Goal: Information Seeking & Learning: Learn about a topic

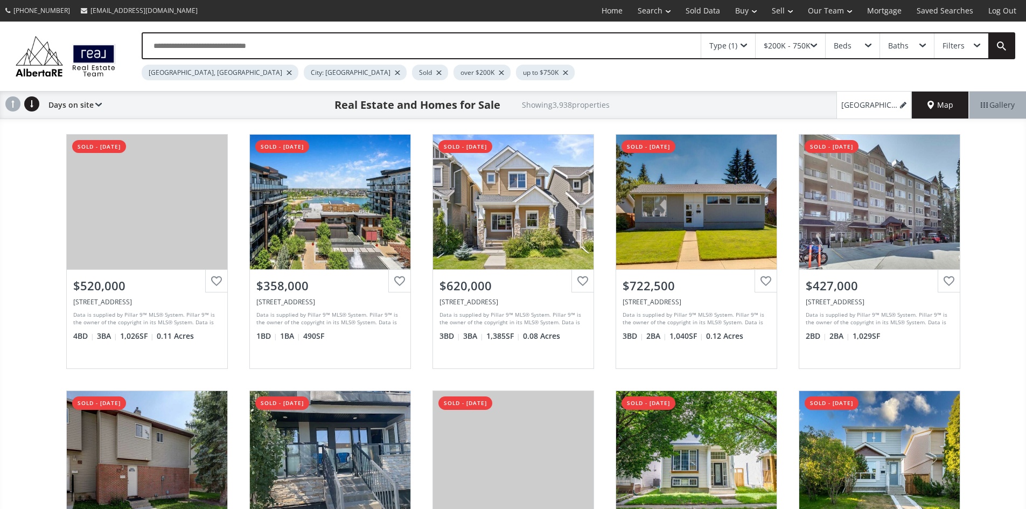
click at [740, 47] on div "Type (1)" at bounding box center [728, 45] width 54 height 25
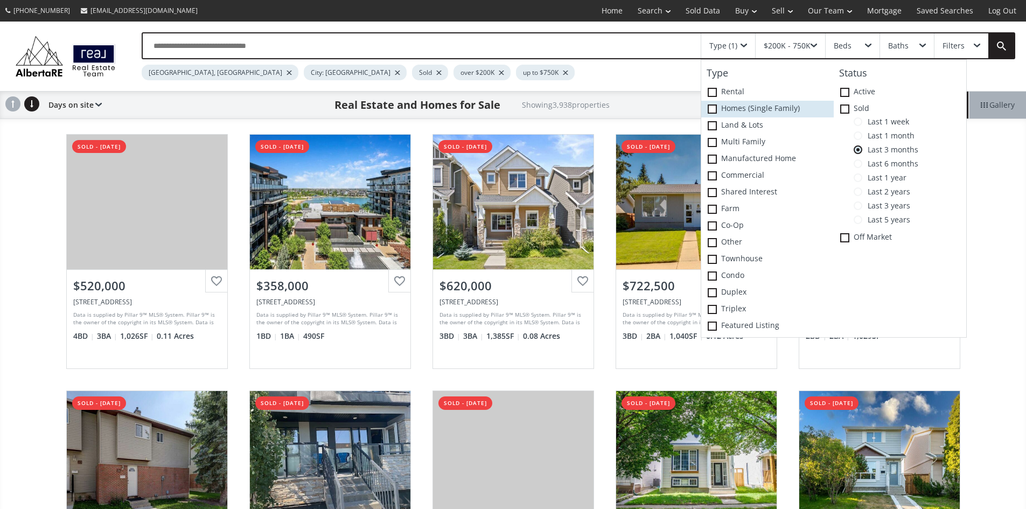
click at [717, 114] on span at bounding box center [712, 108] width 9 height 9
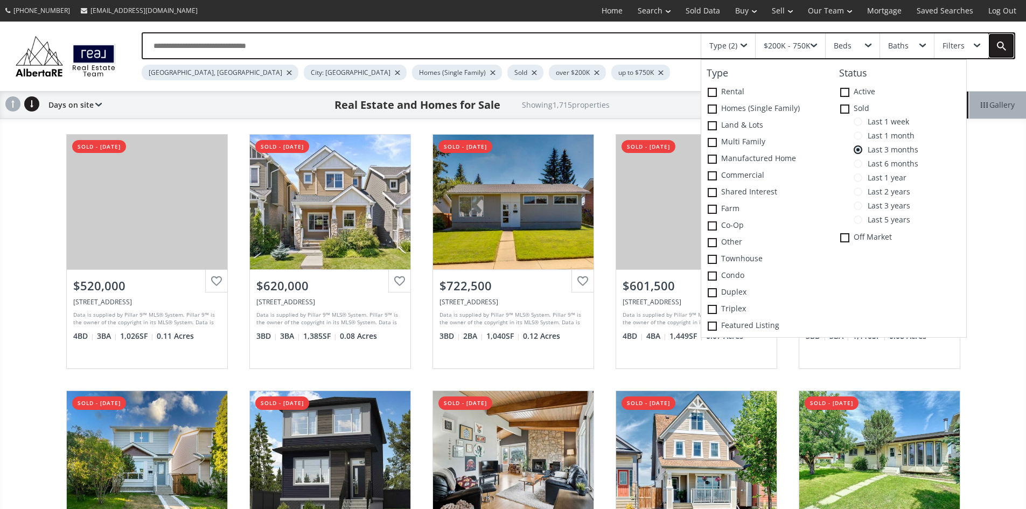
click at [1003, 43] on link at bounding box center [1001, 45] width 26 height 25
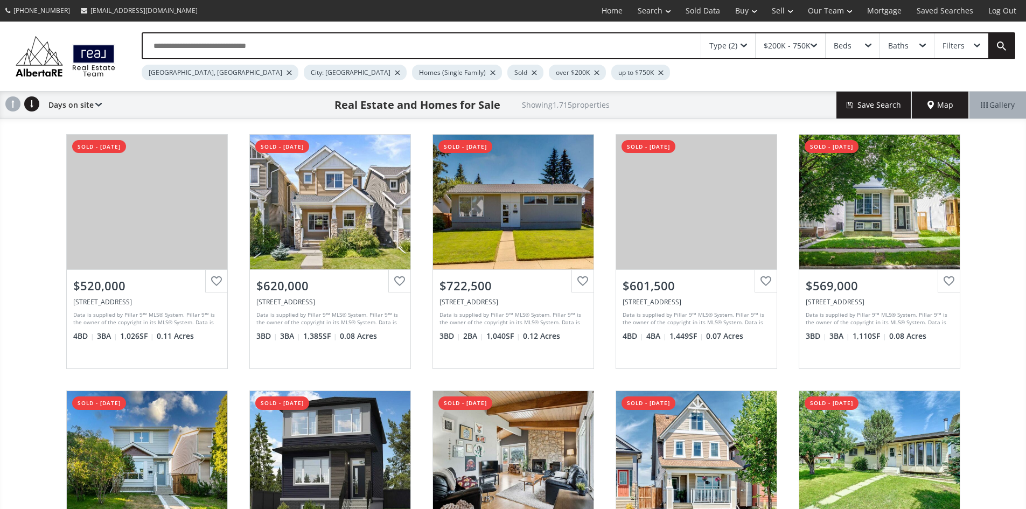
click at [931, 110] on span "Map" at bounding box center [940, 105] width 26 height 11
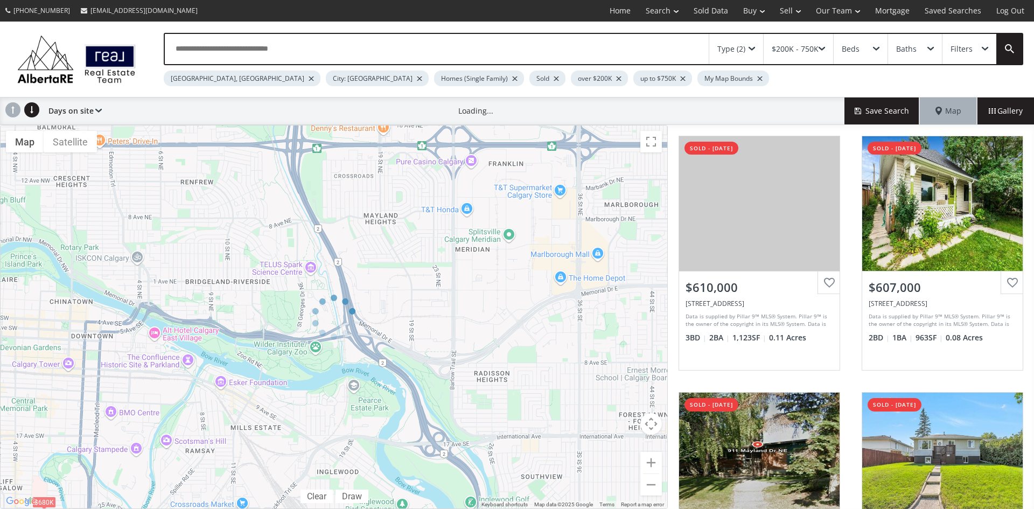
drag, startPoint x: 248, startPoint y: 269, endPoint x: 285, endPoint y: 279, distance: 38.5
click at [354, 275] on div at bounding box center [334, 317] width 668 height 384
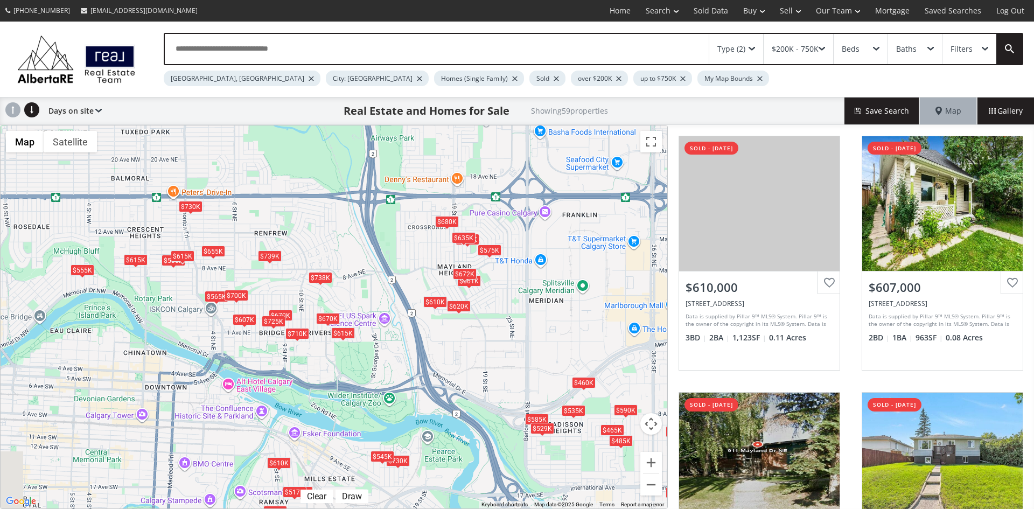
drag, startPoint x: 257, startPoint y: 275, endPoint x: 402, endPoint y: 332, distance: 155.7
click at [402, 332] on div "To navigate, press the arrow keys. $610K $607K $575K $535K $550K $590K $615K $5…" at bounding box center [334, 316] width 667 height 383
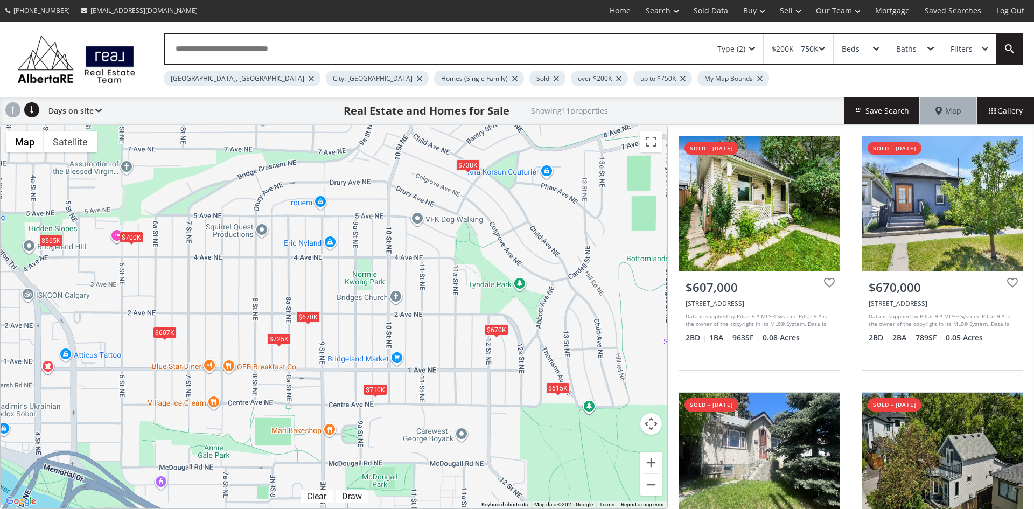
drag, startPoint x: 362, startPoint y: 313, endPoint x: 365, endPoint y: 249, distance: 64.7
click at [365, 249] on div "To navigate, press the arrow keys. $607K $670K $565K $670K $738K $725K $710K $6…" at bounding box center [334, 316] width 667 height 383
click at [467, 165] on div "$738K" at bounding box center [468, 164] width 24 height 11
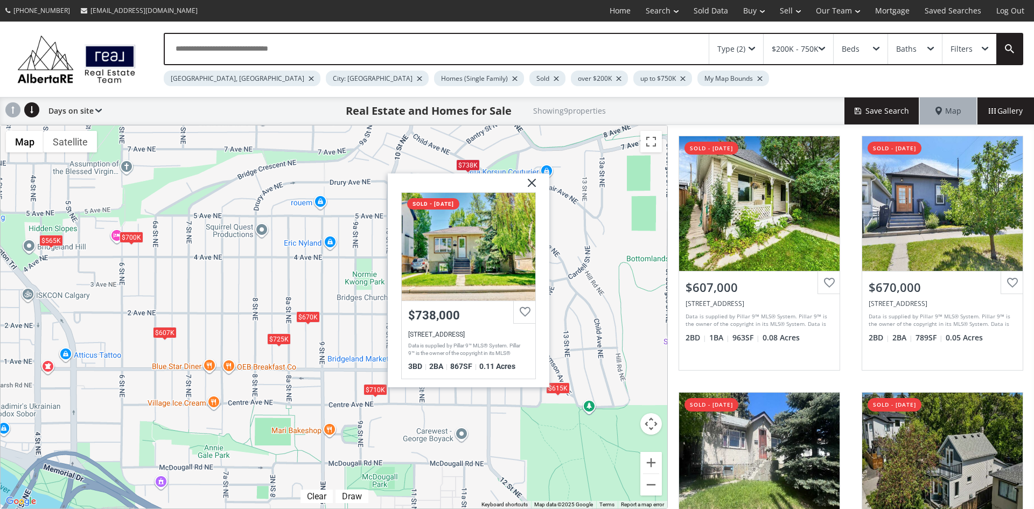
click at [535, 180] on img at bounding box center [527, 186] width 27 height 27
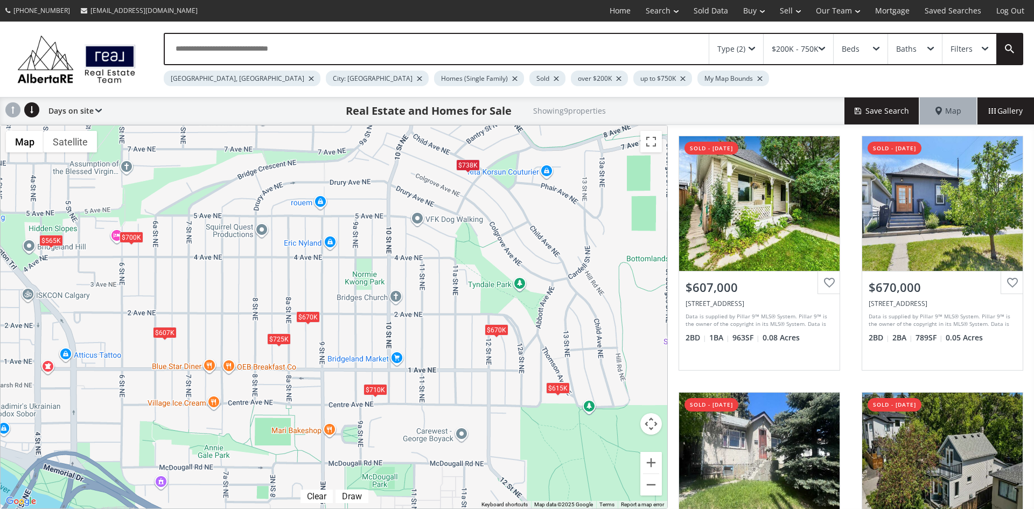
click at [312, 322] on div "$670K" at bounding box center [308, 316] width 24 height 11
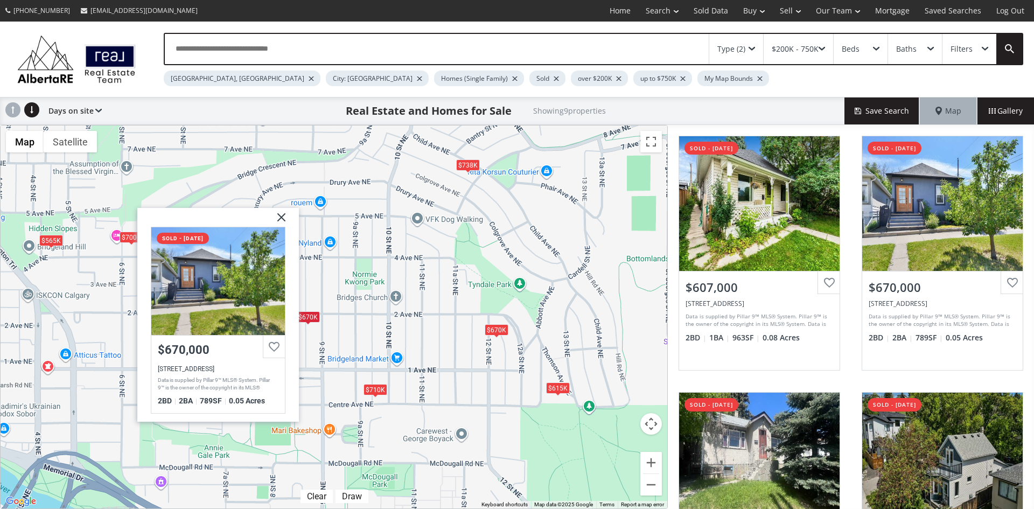
click at [278, 212] on img at bounding box center [277, 221] width 27 height 27
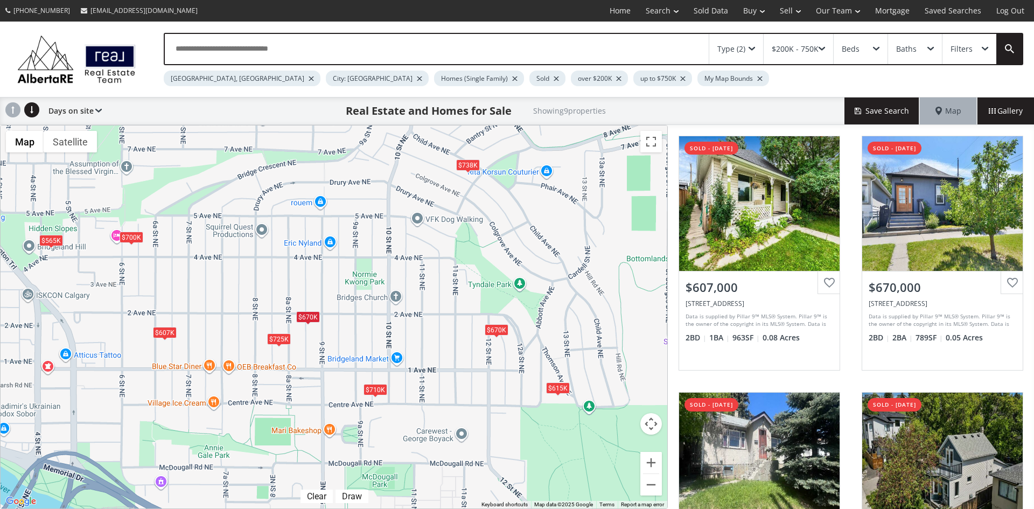
click at [307, 316] on div "$670K" at bounding box center [308, 316] width 24 height 11
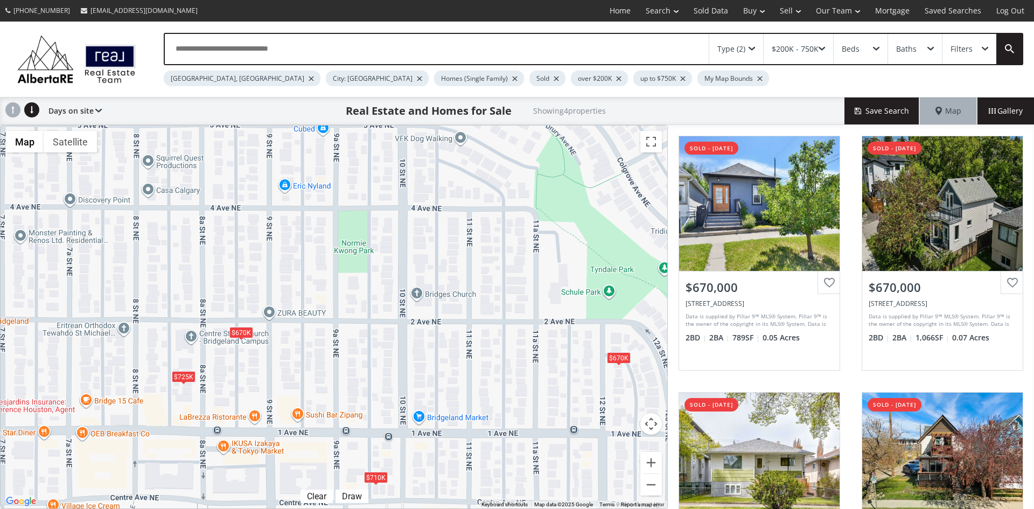
click at [244, 331] on div "$670K" at bounding box center [241, 331] width 24 height 11
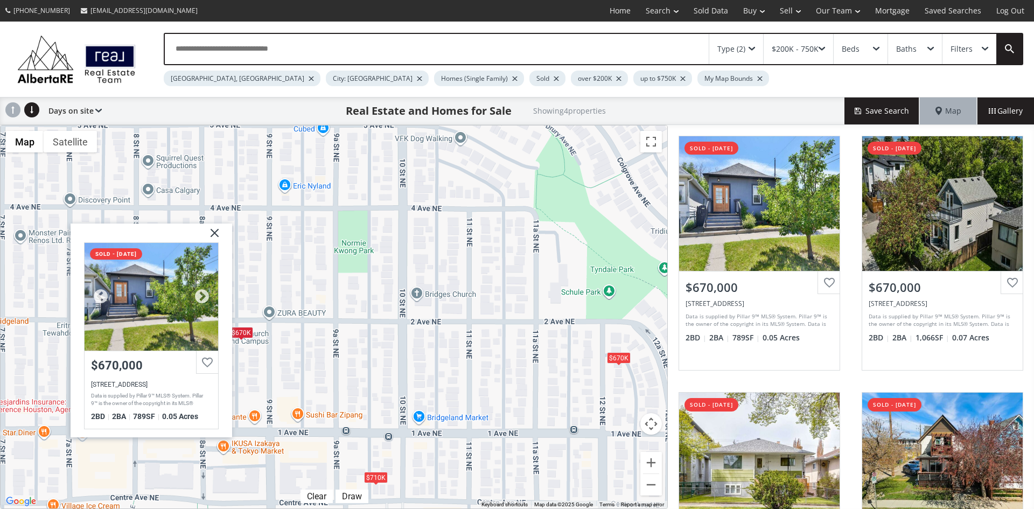
click at [134, 300] on div at bounding box center [152, 297] width 134 height 108
click at [213, 229] on img at bounding box center [210, 237] width 27 height 27
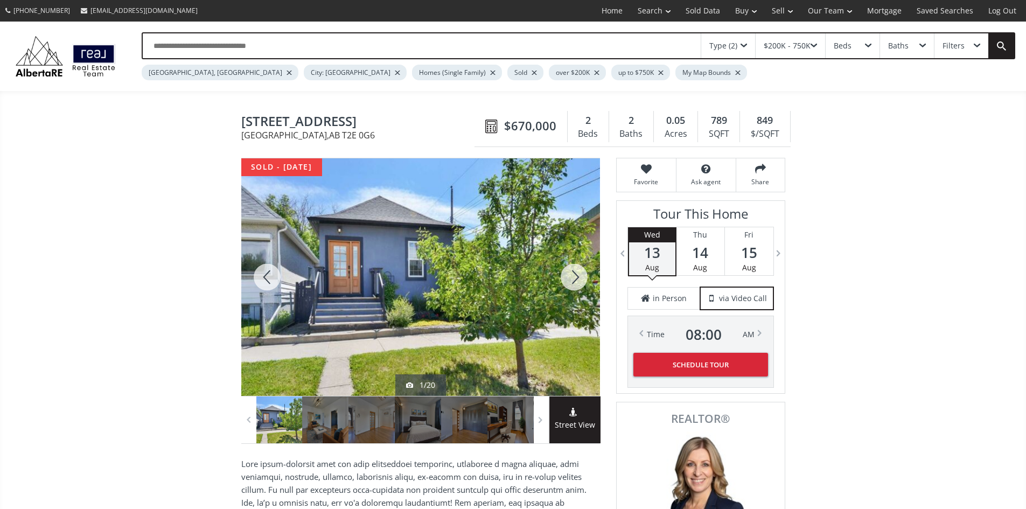
click at [584, 283] on div at bounding box center [574, 277] width 52 height 238
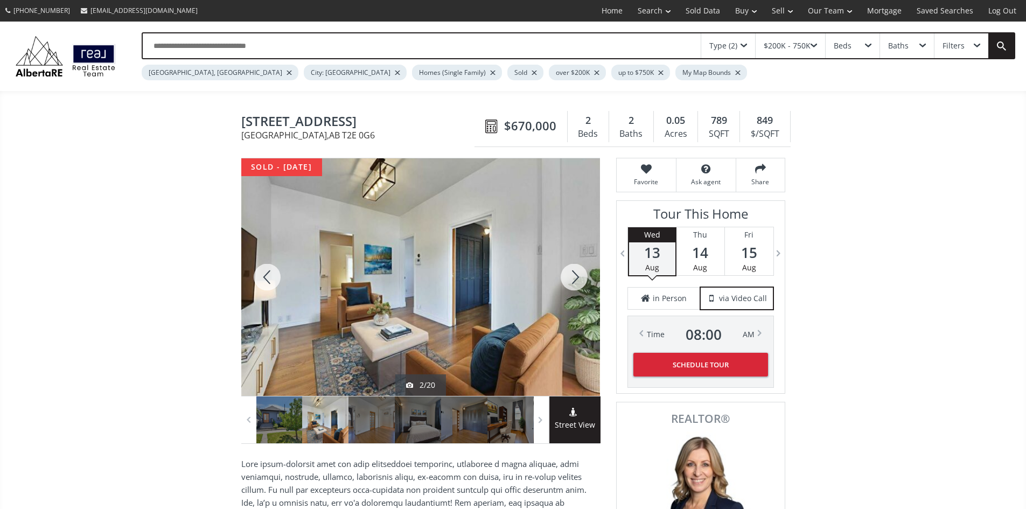
click at [584, 283] on div at bounding box center [574, 277] width 52 height 238
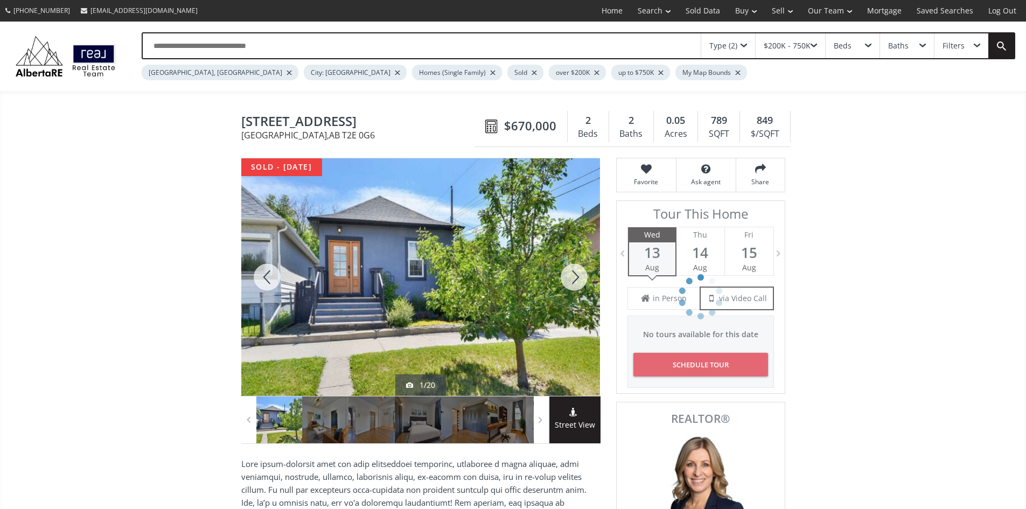
click at [581, 431] on span "Street View" at bounding box center [574, 425] width 51 height 12
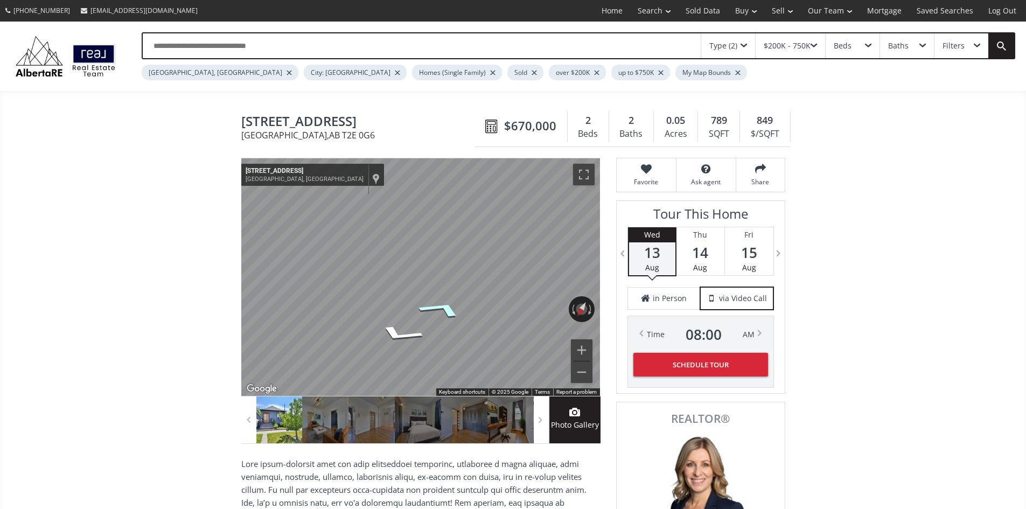
click at [447, 310] on icon "Go South, 9a St NE" at bounding box center [441, 309] width 80 height 27
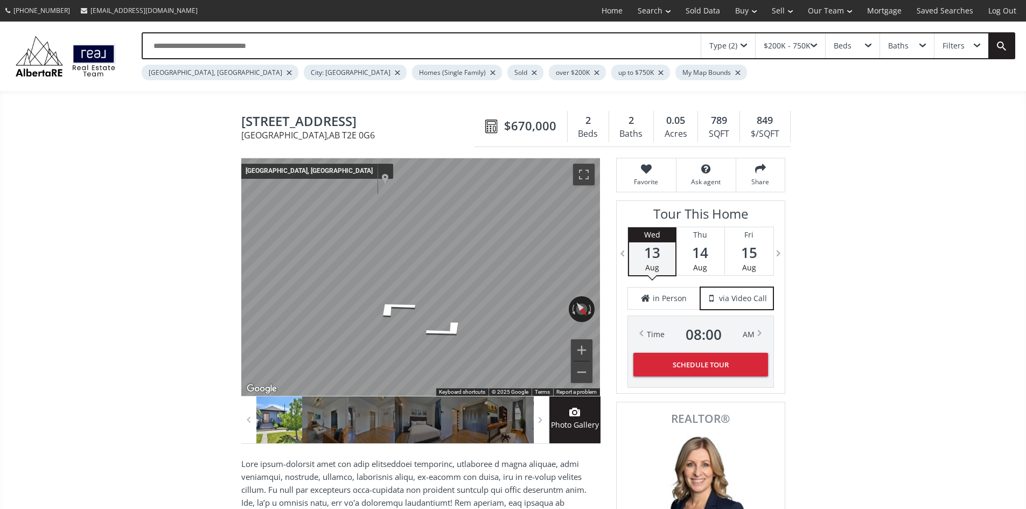
drag, startPoint x: 200, startPoint y: 332, endPoint x: 735, endPoint y: 223, distance: 545.9
